Goal: Find contact information: Find contact information

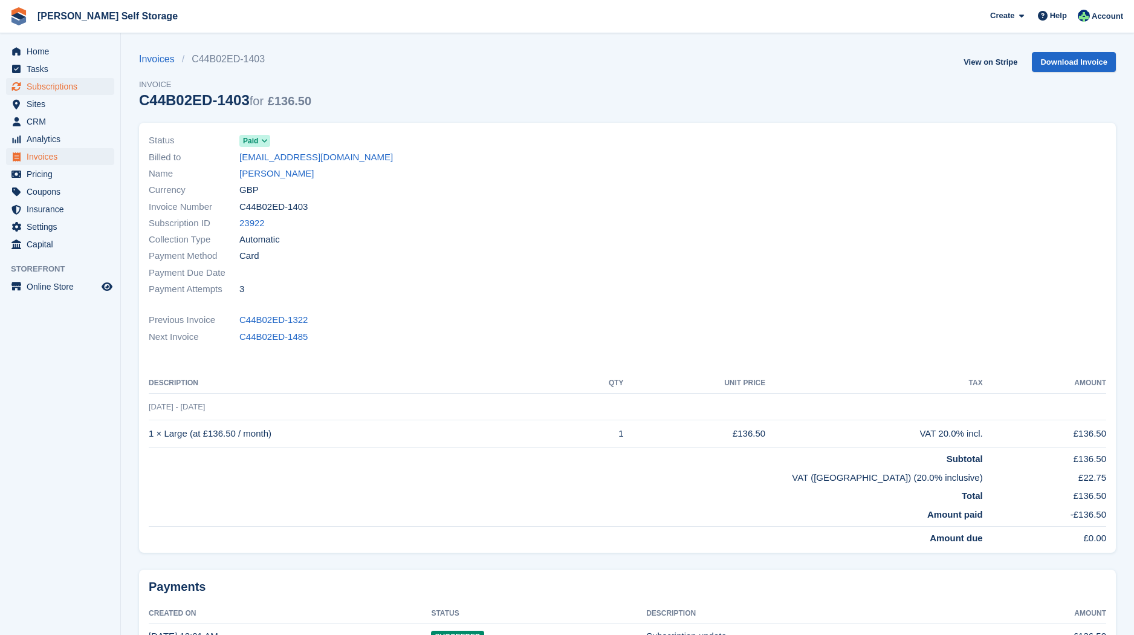
drag, startPoint x: 58, startPoint y: 86, endPoint x: 65, endPoint y: 86, distance: 6.7
click at [58, 86] on span "Subscriptions" at bounding box center [63, 86] width 73 height 17
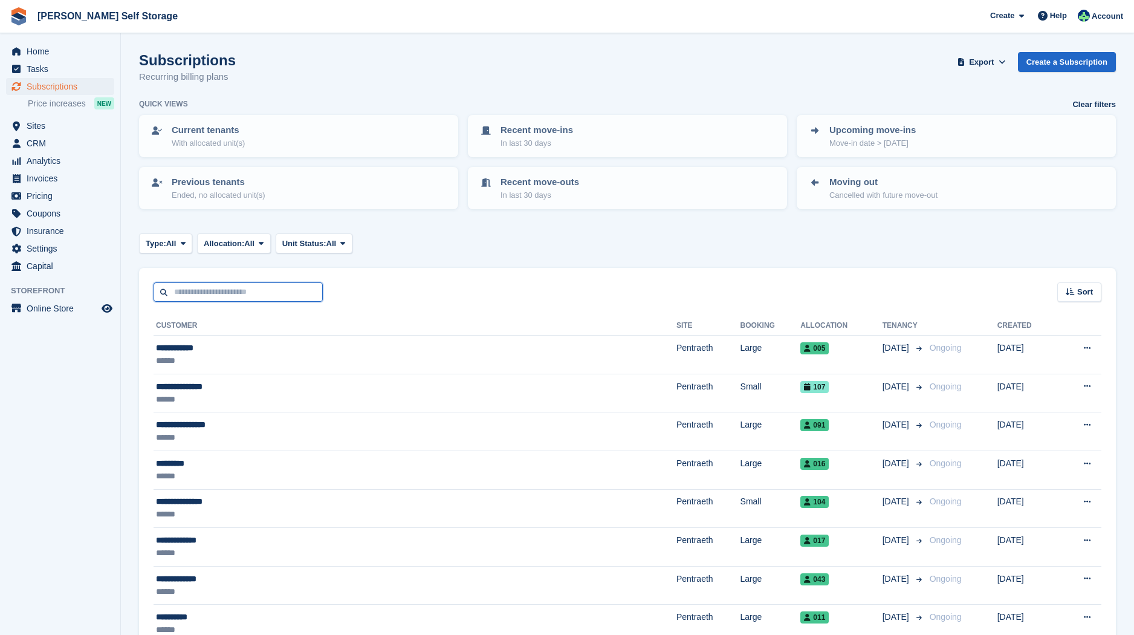
click at [192, 287] on input "text" at bounding box center [238, 292] width 169 height 20
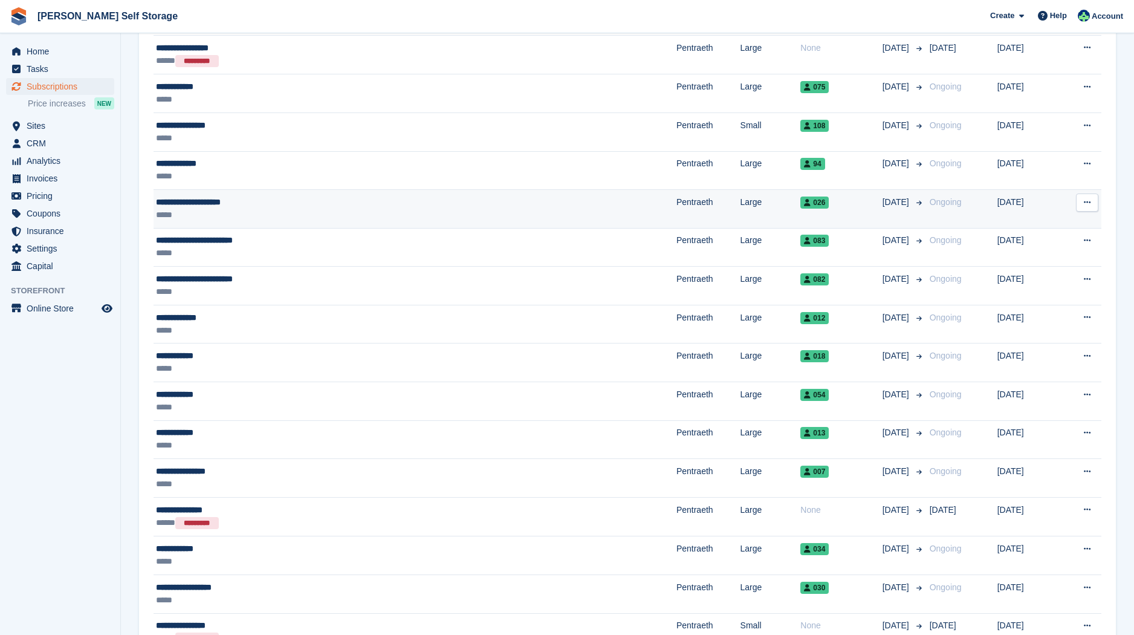
scroll to position [723, 0]
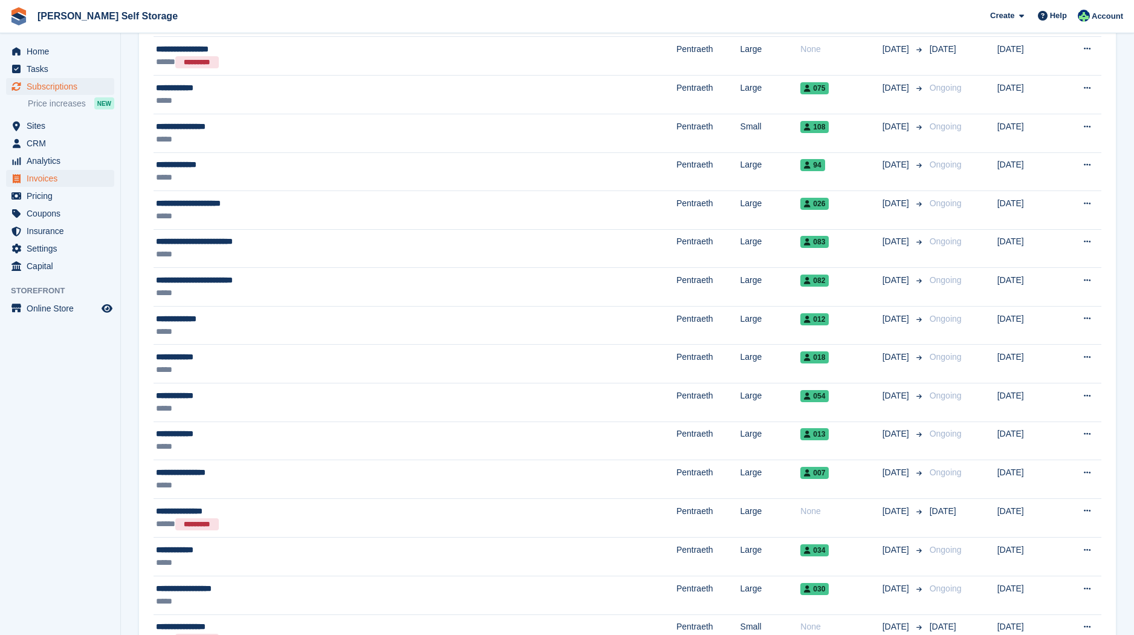
drag, startPoint x: 44, startPoint y: 177, endPoint x: 88, endPoint y: 181, distance: 44.3
click at [45, 177] on span "Invoices" at bounding box center [63, 178] width 73 height 17
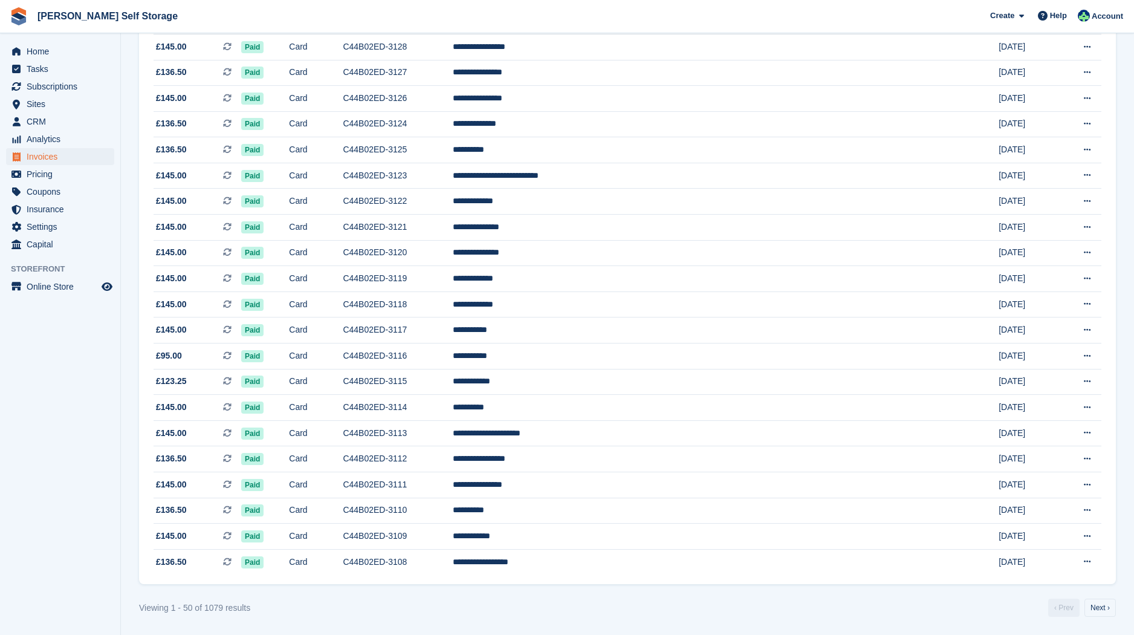
scroll to position [946, 0]
drag, startPoint x: 1101, startPoint y: 607, endPoint x: 1032, endPoint y: 554, distance: 87.1
click at [1101, 607] on link "Next ›" at bounding box center [1100, 608] width 31 height 18
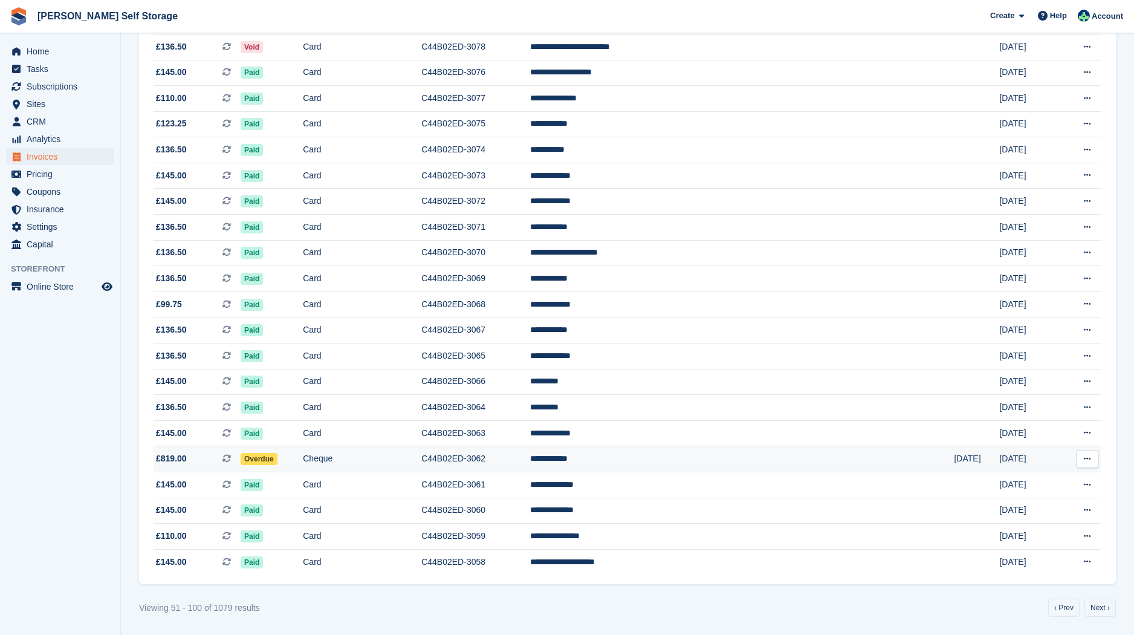
click at [675, 452] on td "**********" at bounding box center [742, 459] width 424 height 26
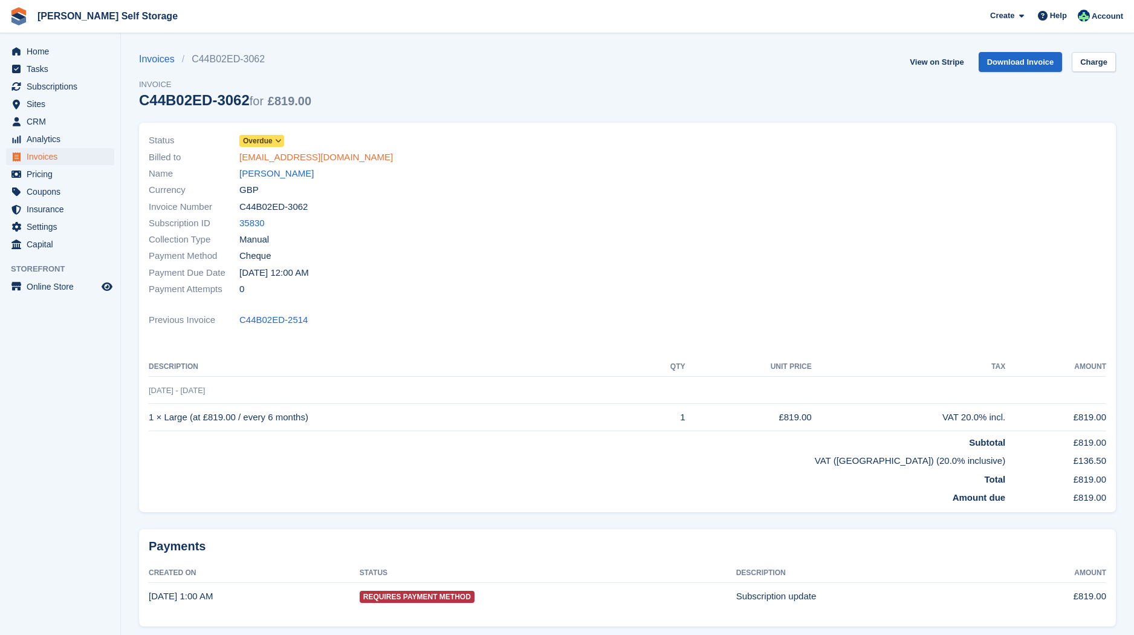
click at [266, 155] on link "[EMAIL_ADDRESS][DOMAIN_NAME]" at bounding box center [316, 158] width 154 height 14
